Goal: Ask a question: Seek information or help from site administrators or community

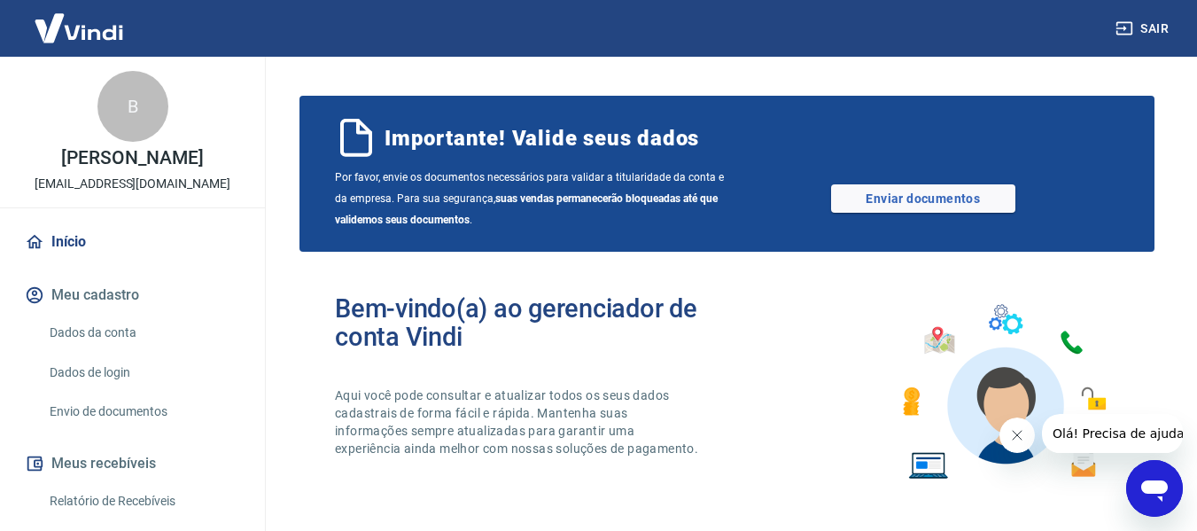
click at [1131, 21] on icon "button" at bounding box center [1124, 28] width 18 height 18
click at [1143, 482] on icon "Abrir janela de mensagens" at bounding box center [1154, 488] width 32 height 32
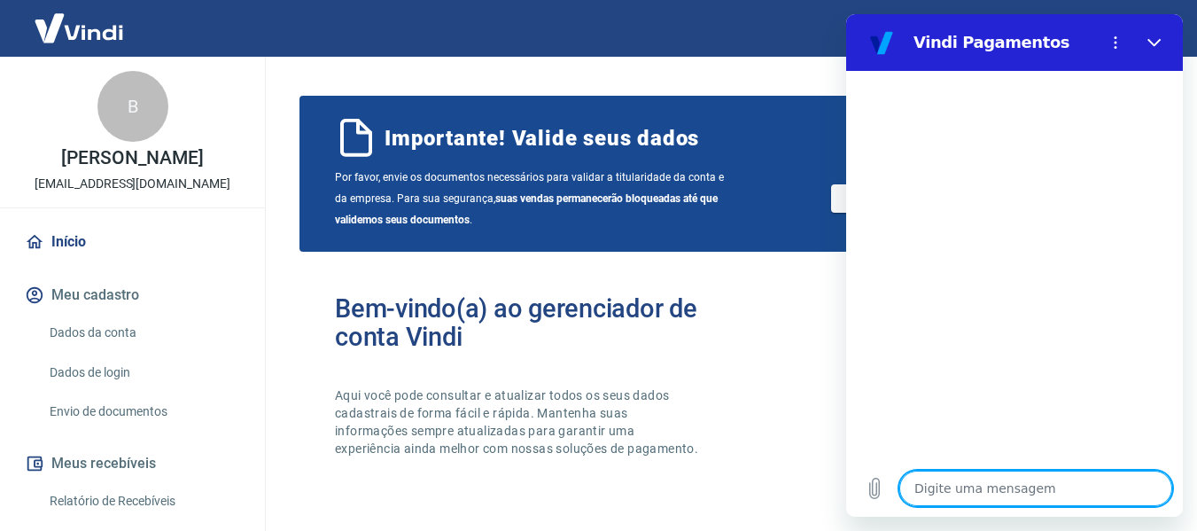
type textarea "O"
type textarea "x"
type textarea "Ol"
type textarea "x"
type textarea "Olá"
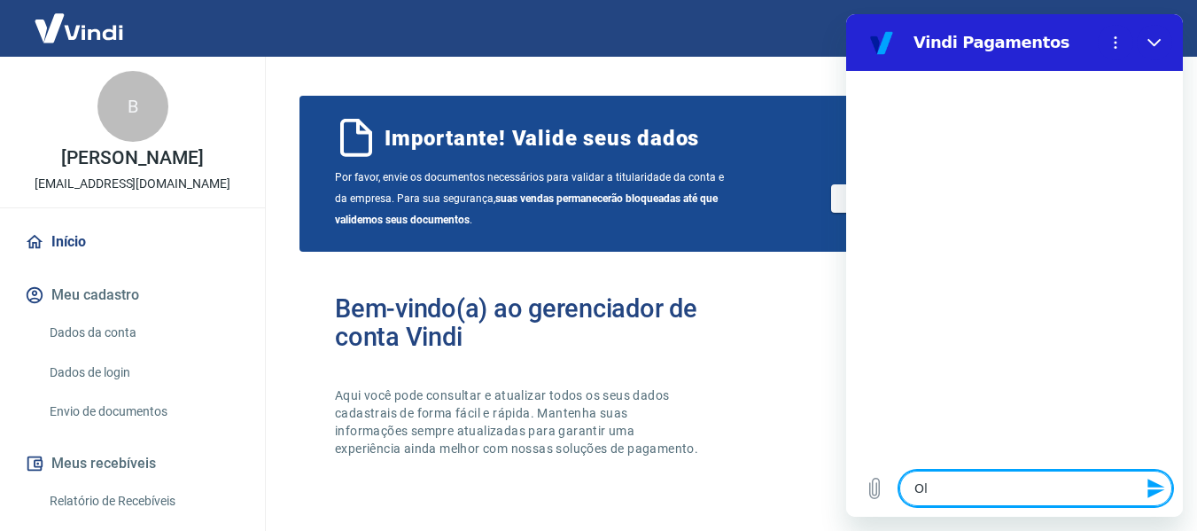
type textarea "x"
click at [1018, 484] on textarea at bounding box center [1035, 487] width 273 height 35
type textarea "p"
type textarea "x"
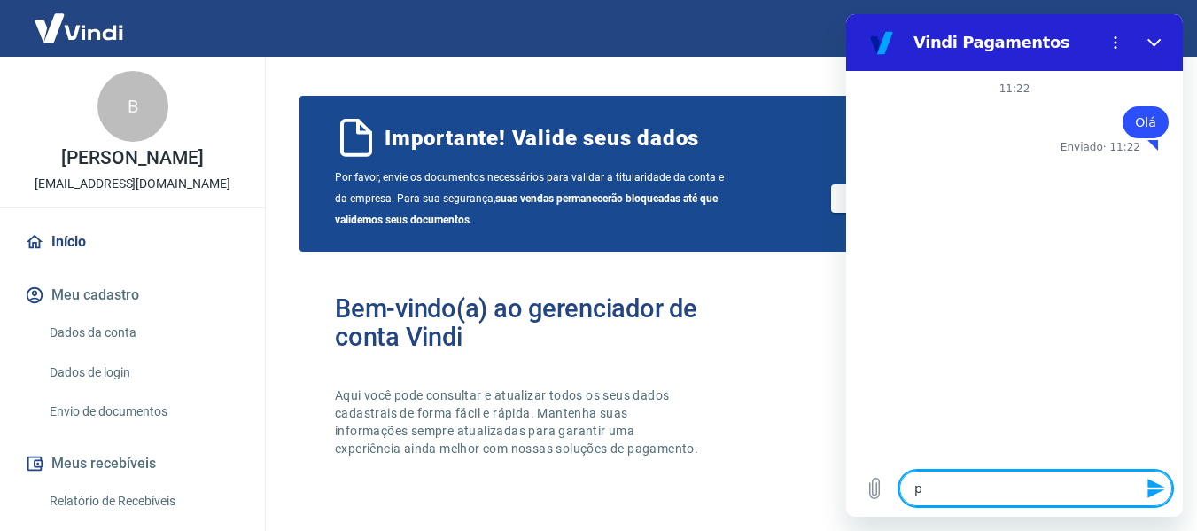
type textarea "pr"
type textarea "x"
type textarea "pre"
type textarea "x"
type textarea "prec"
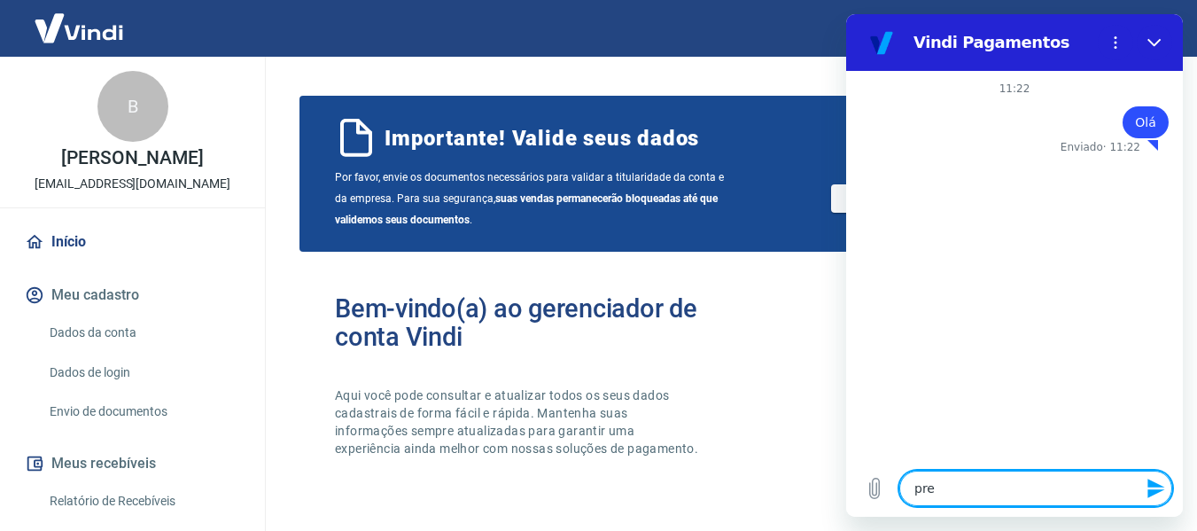
type textarea "x"
type textarea "preci"
type textarea "x"
type textarea "precis"
type textarea "x"
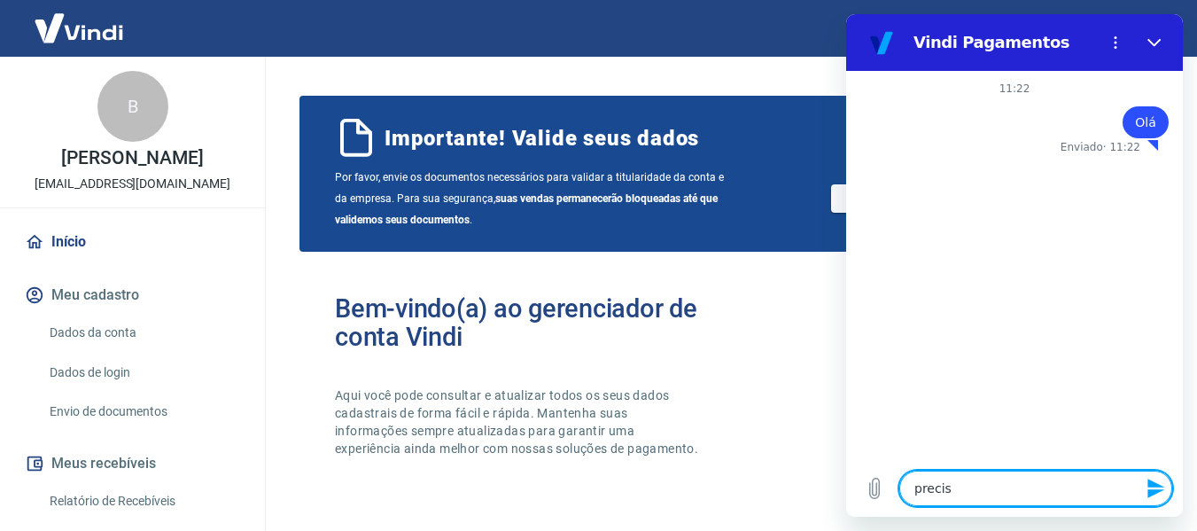
type textarea "preciso"
type textarea "x"
type textarea "preciso"
type textarea "x"
type textarea "preciso d"
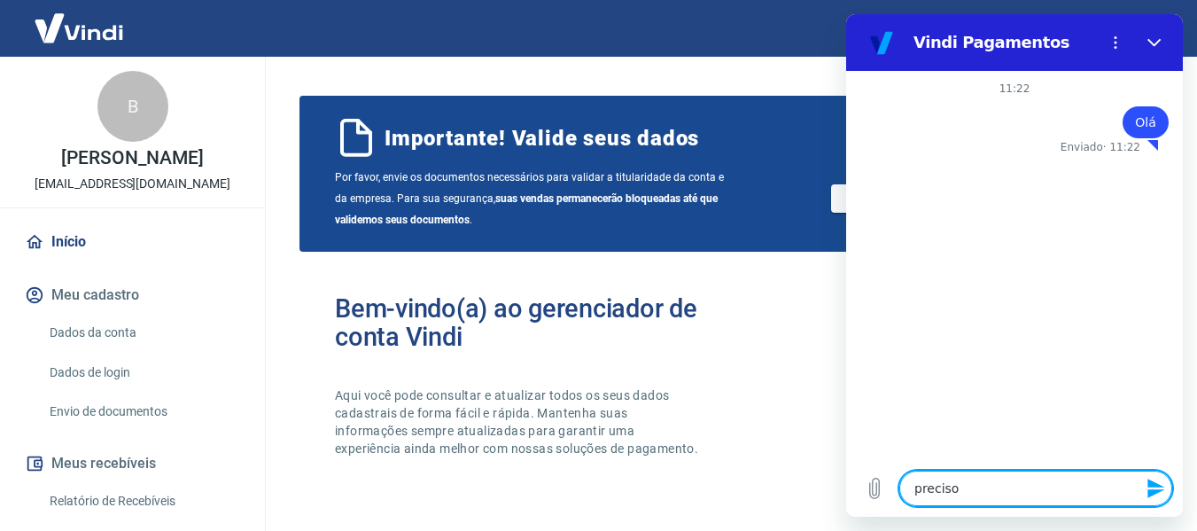
type textarea "x"
type textarea "preciso de"
type textarea "x"
type textarea "preciso de"
type textarea "x"
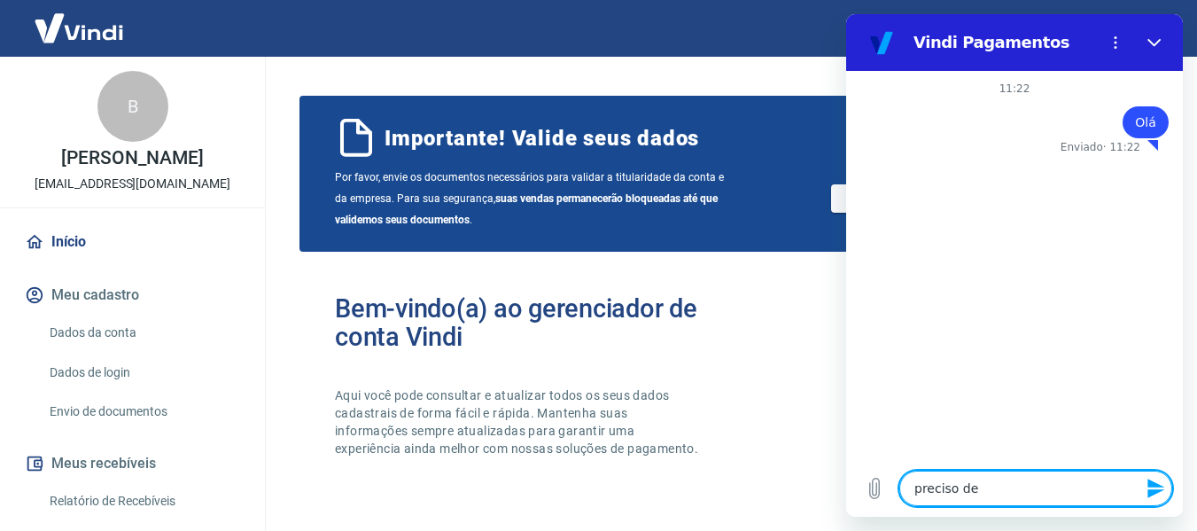
type textarea "preciso de a"
type textarea "x"
type textarea "preciso de aj"
type textarea "x"
type textarea "preciso de aju"
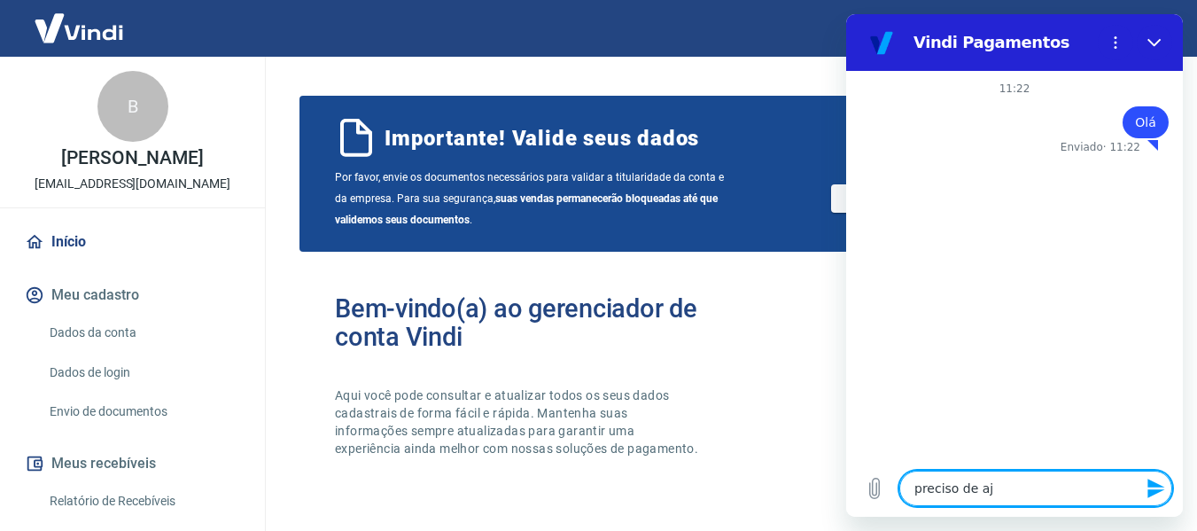
type textarea "x"
type textarea "preciso de ajud"
type textarea "x"
type textarea "preciso de ajuda"
type textarea "x"
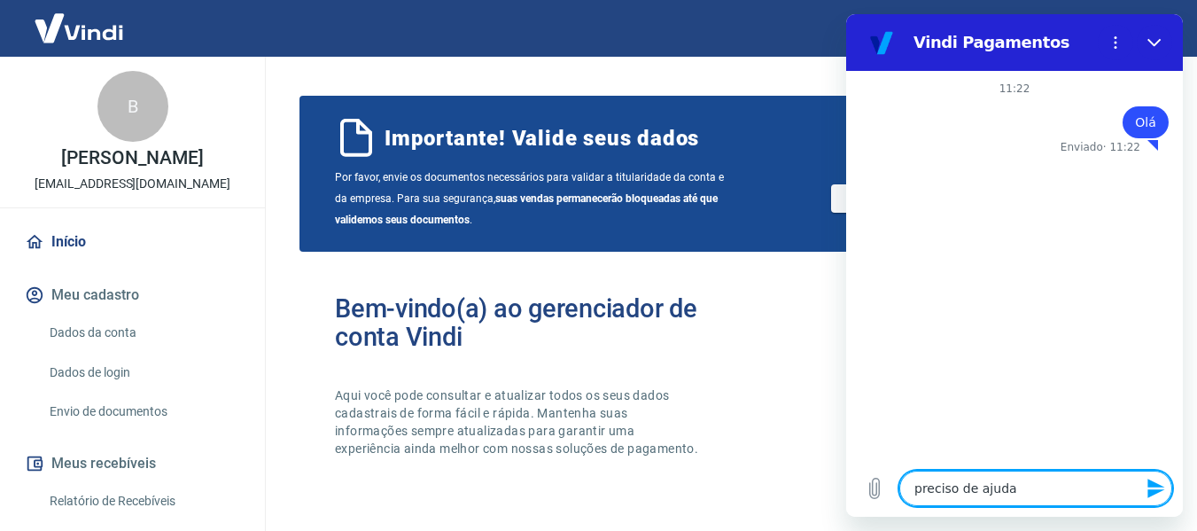
type textarea "preciso de ajuda"
type textarea "x"
type textarea "preciso de ajuda c"
type textarea "x"
type textarea "preciso de ajuda co"
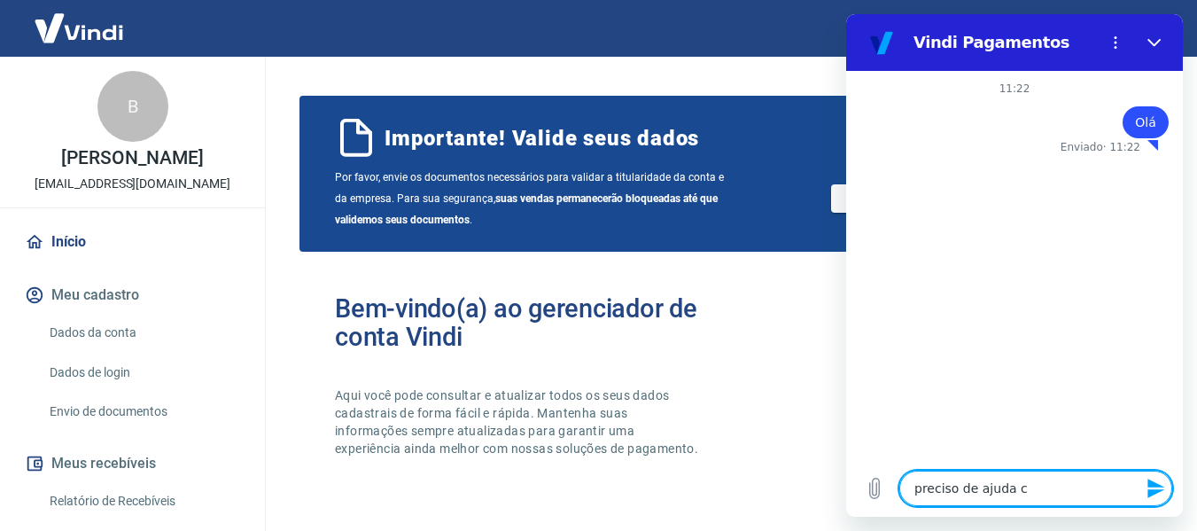
type textarea "x"
type textarea "preciso de ajuda com"
type textarea "x"
type textarea "preciso de ajuda com"
type textarea "x"
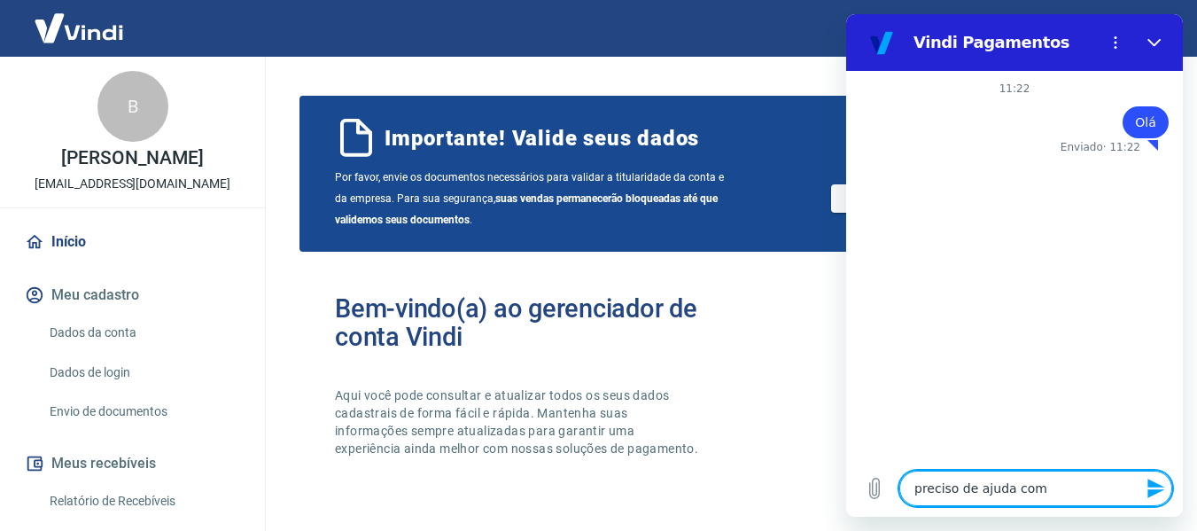
type textarea "preciso de ajuda com c"
type textarea "x"
type textarea "preciso de ajuda com cn"
type textarea "x"
type textarea "preciso de ajuda com cnp"
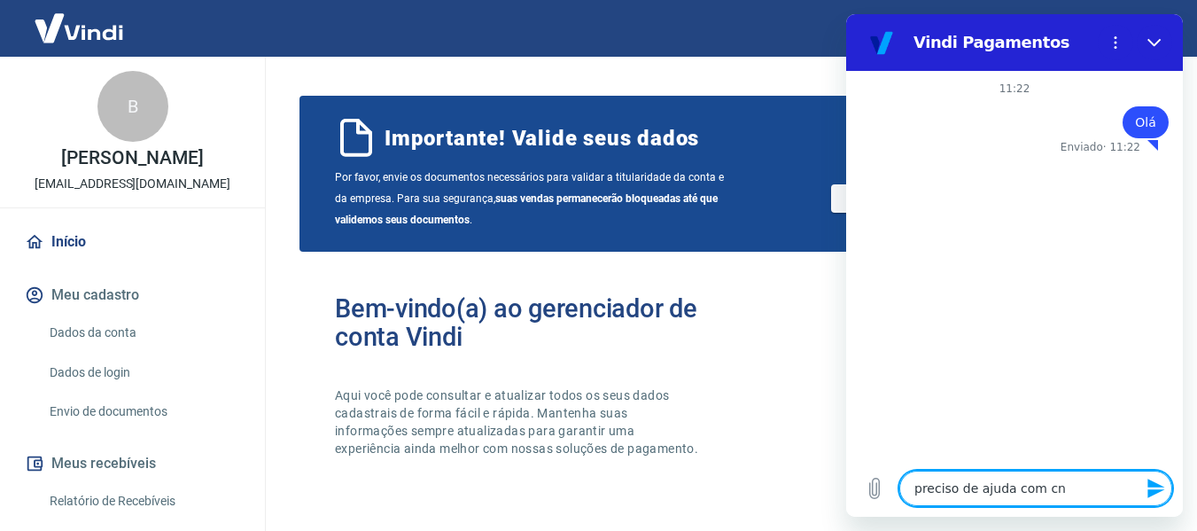
type textarea "x"
type textarea "preciso de ajuda com cnpj"
type textarea "x"
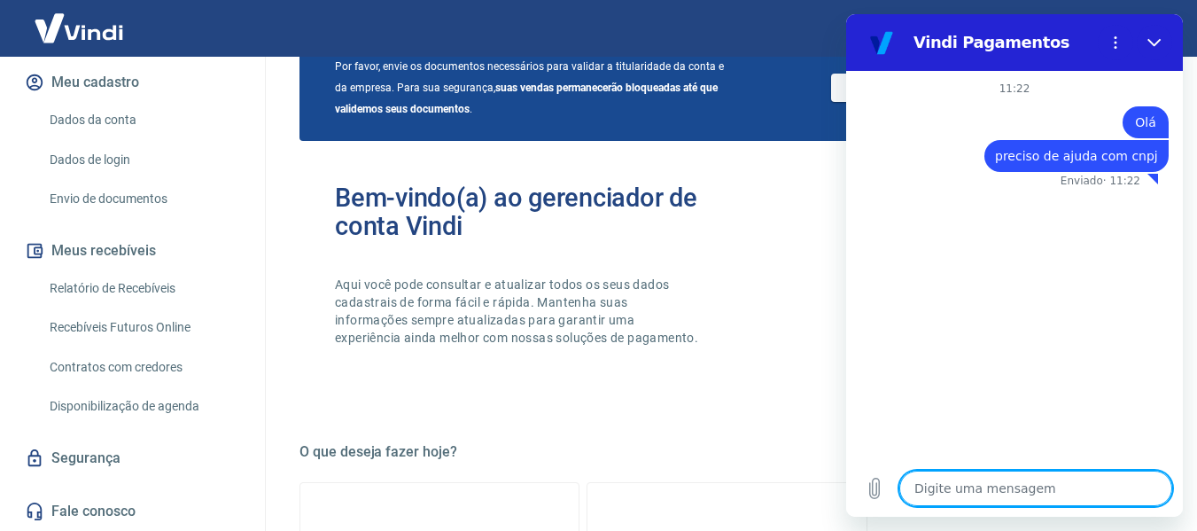
scroll to position [354, 0]
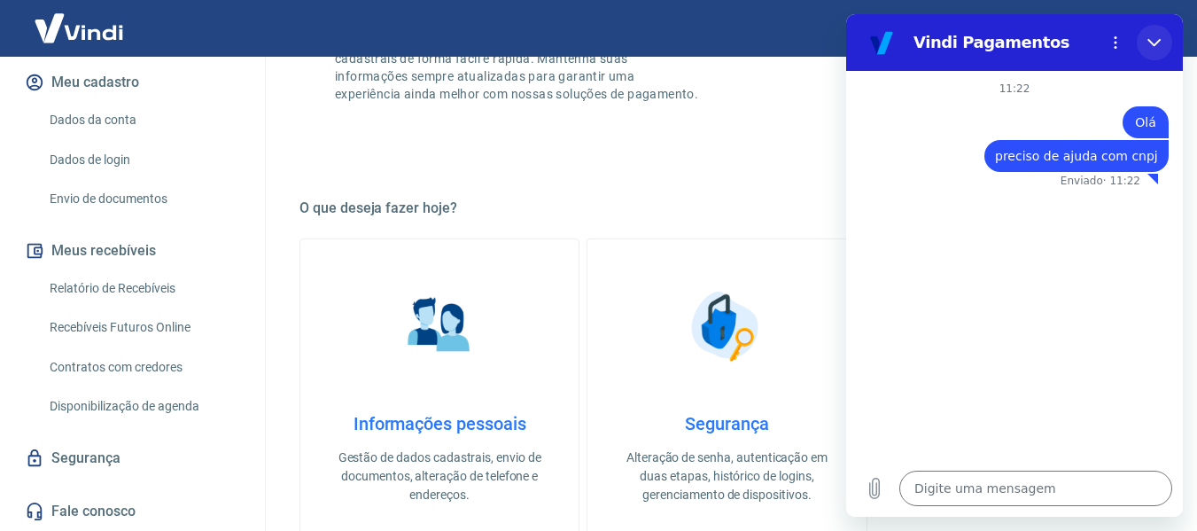
click at [1165, 50] on button "Fechar" at bounding box center [1153, 42] width 35 height 35
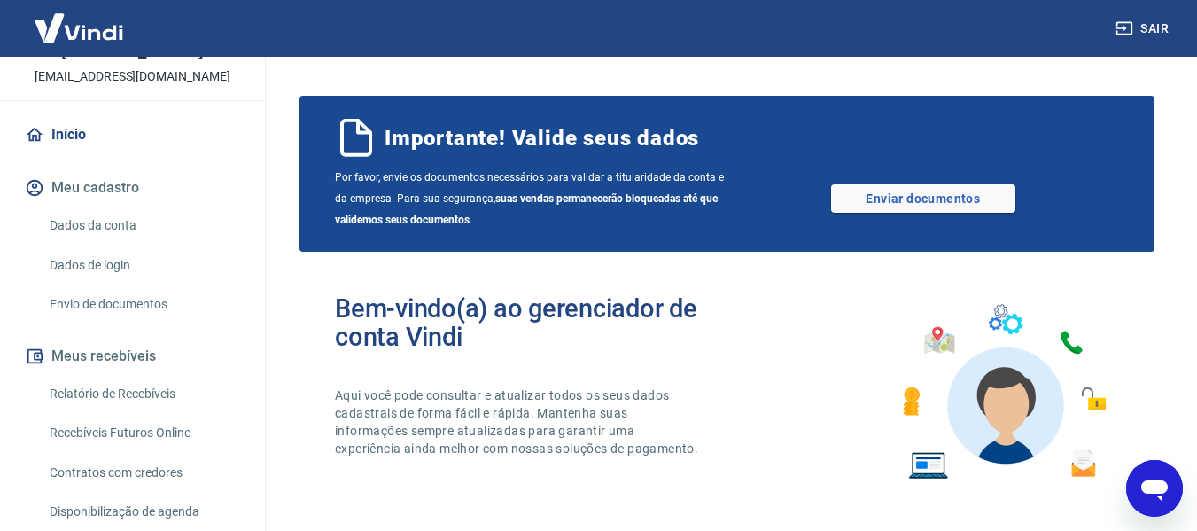
scroll to position [0, 0]
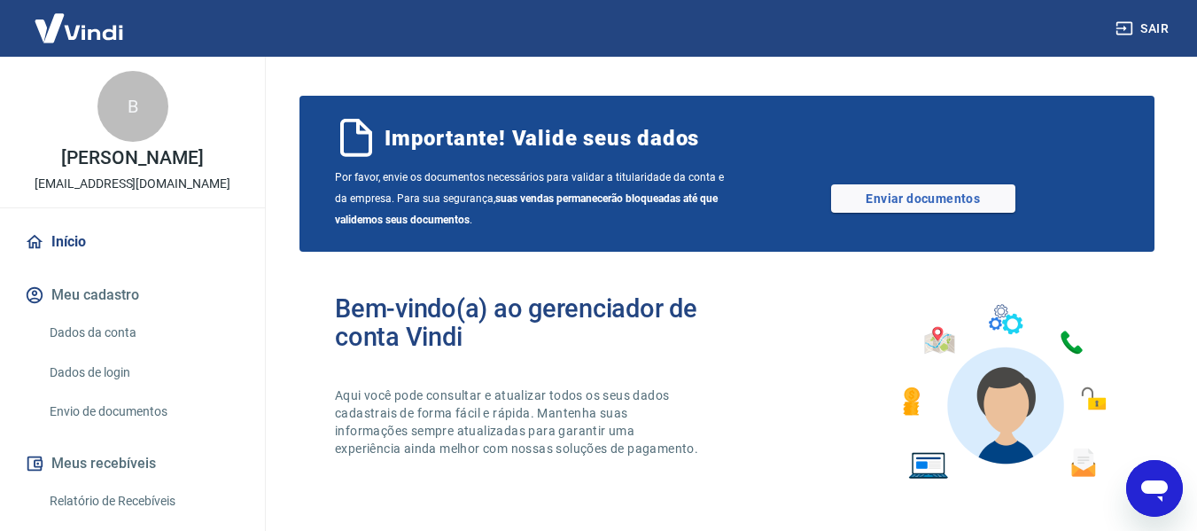
drag, startPoint x: 2276, startPoint y: 986, endPoint x: 1150, endPoint y: 486, distance: 1231.7
click at [1150, 486] on icon "Abrir janela de mensagens" at bounding box center [1154, 490] width 27 height 21
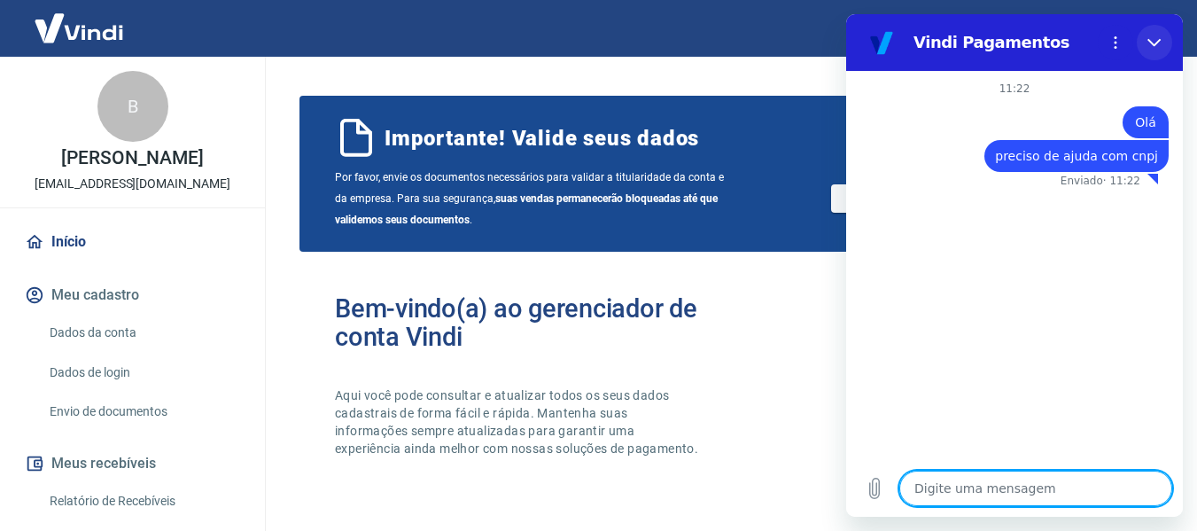
type textarea "x"
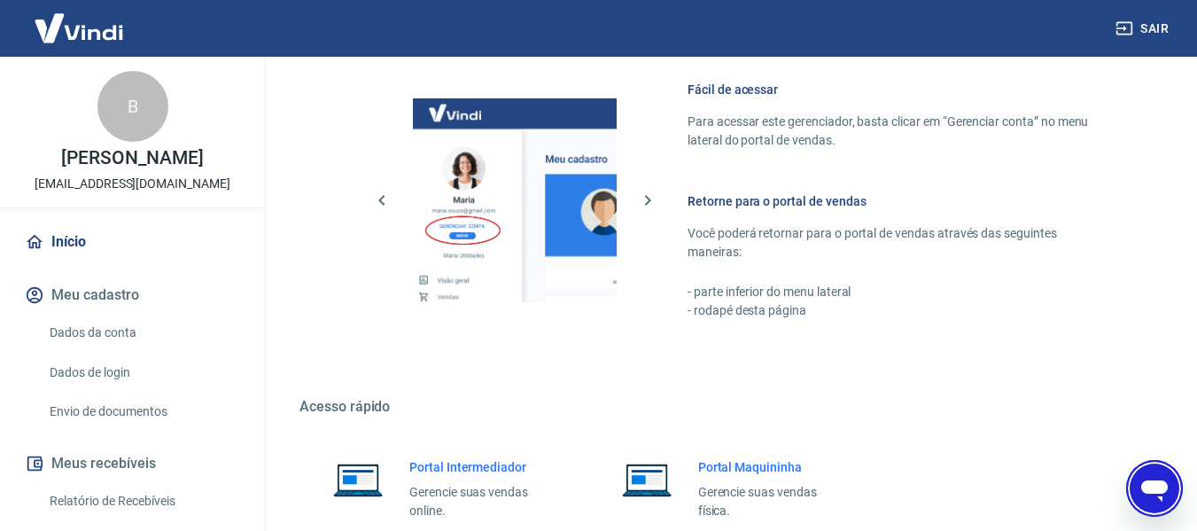
scroll to position [1082, 0]
